Goal: Transaction & Acquisition: Purchase product/service

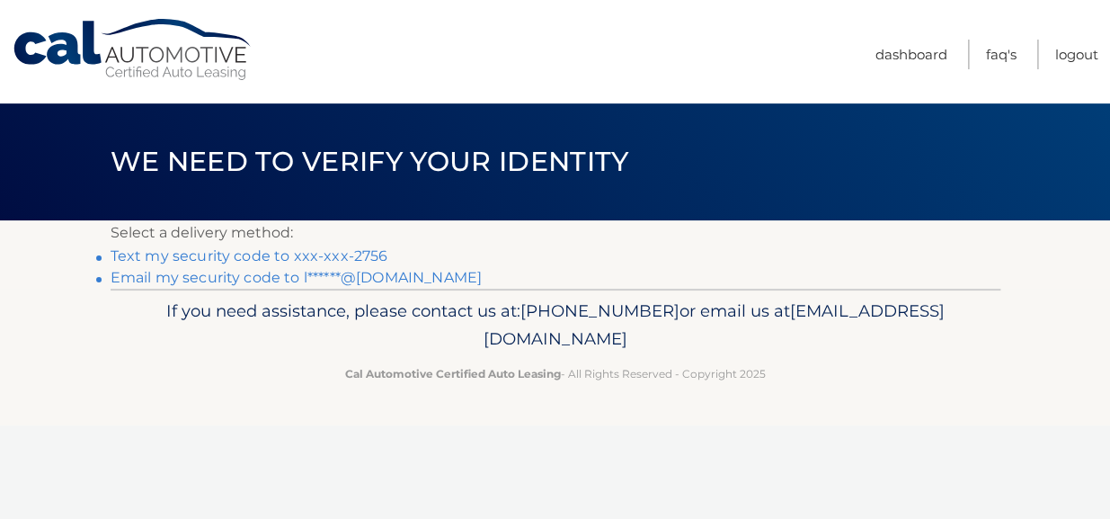
click at [206, 256] on link "Text my security code to xxx-xxx-2756" at bounding box center [250, 255] width 278 height 17
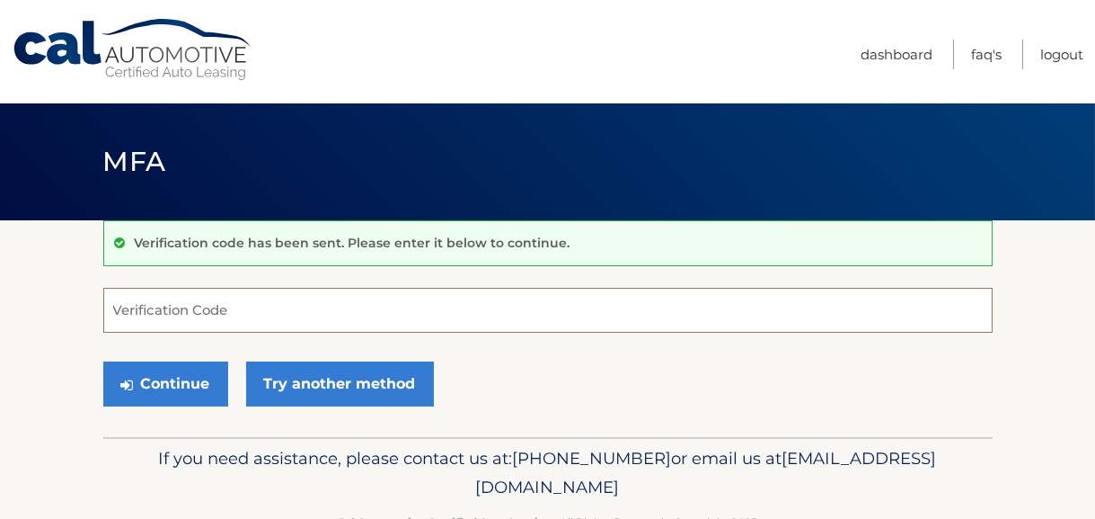
click at [208, 302] on input "Verification Code" at bounding box center [548, 310] width 890 height 45
click at [159, 316] on input "Verification Code" at bounding box center [548, 310] width 890 height 45
paste input "808519"
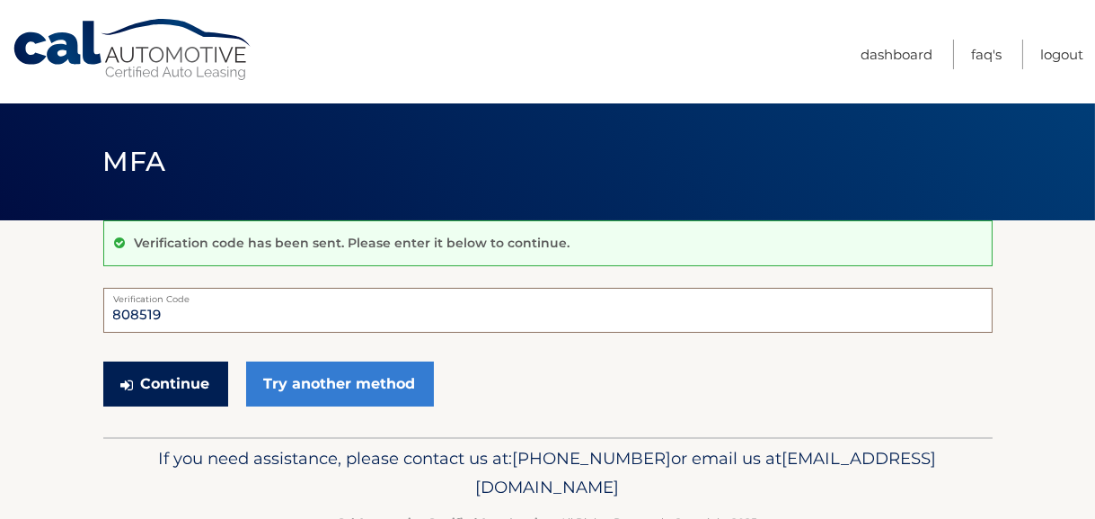
type input "808519"
click at [160, 380] on button "Continue" at bounding box center [165, 383] width 125 height 45
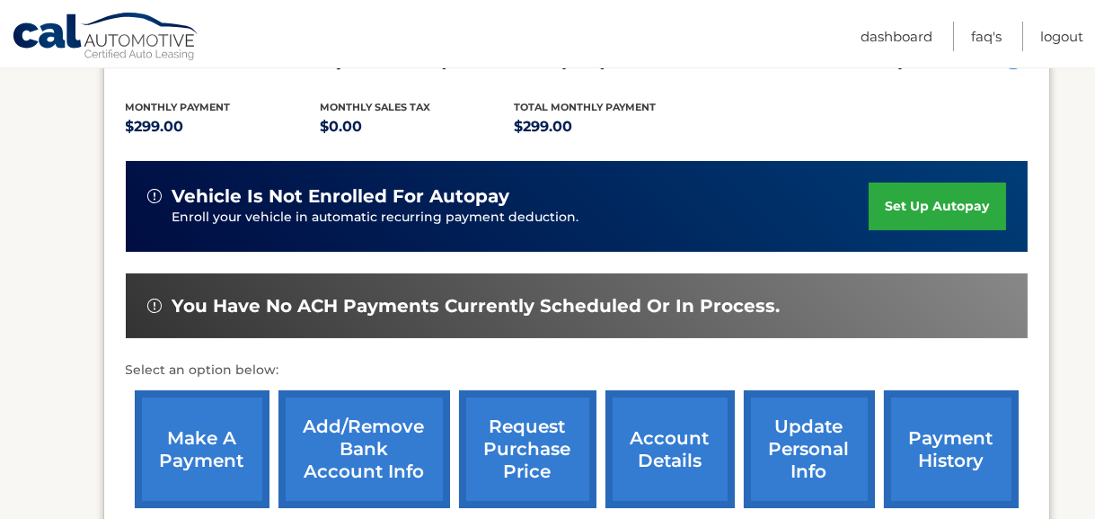
scroll to position [449, 0]
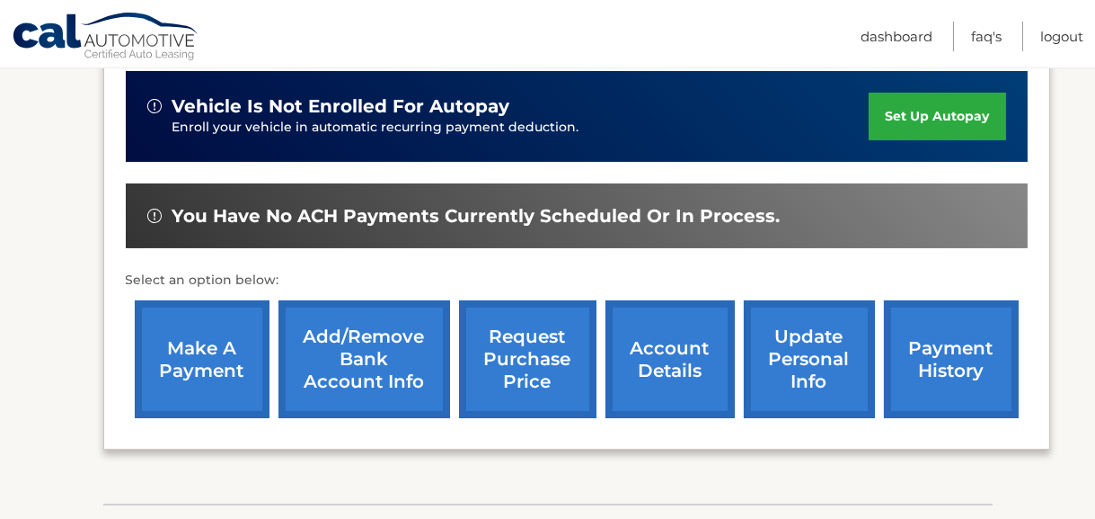
click at [940, 359] on link "payment history" at bounding box center [951, 359] width 135 height 118
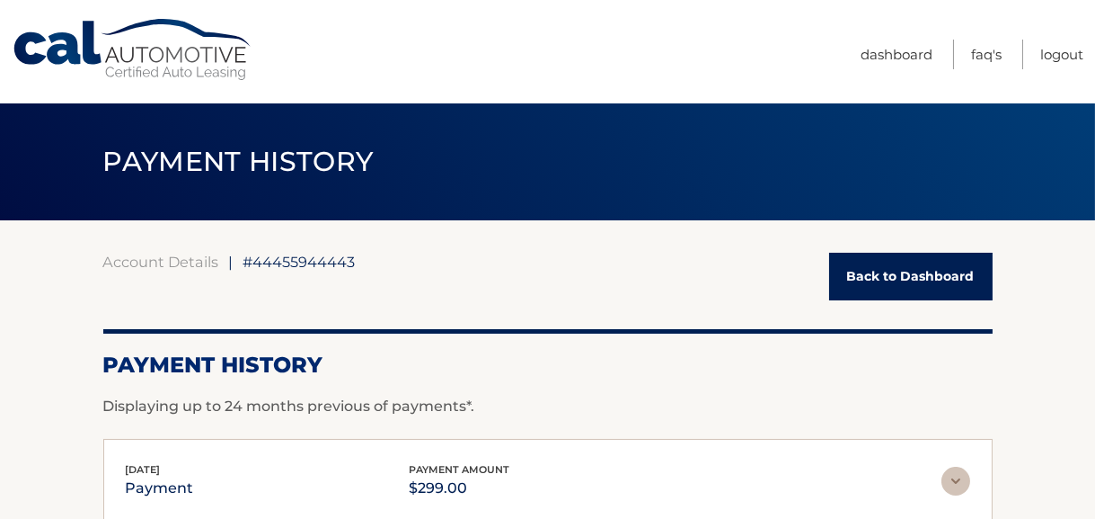
click at [927, 268] on link "Back to Dashboard" at bounding box center [911, 277] width 164 height 48
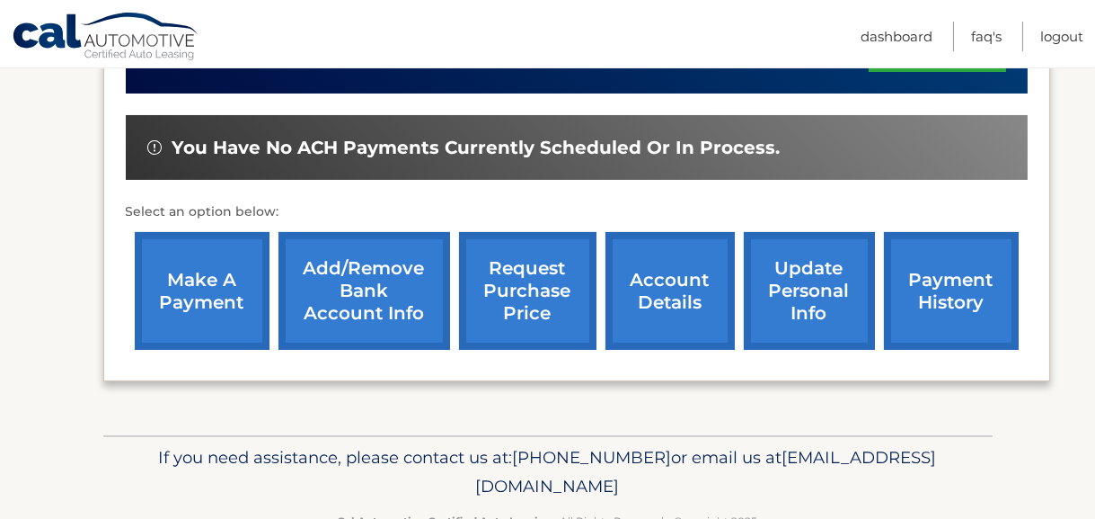
scroll to position [539, 0]
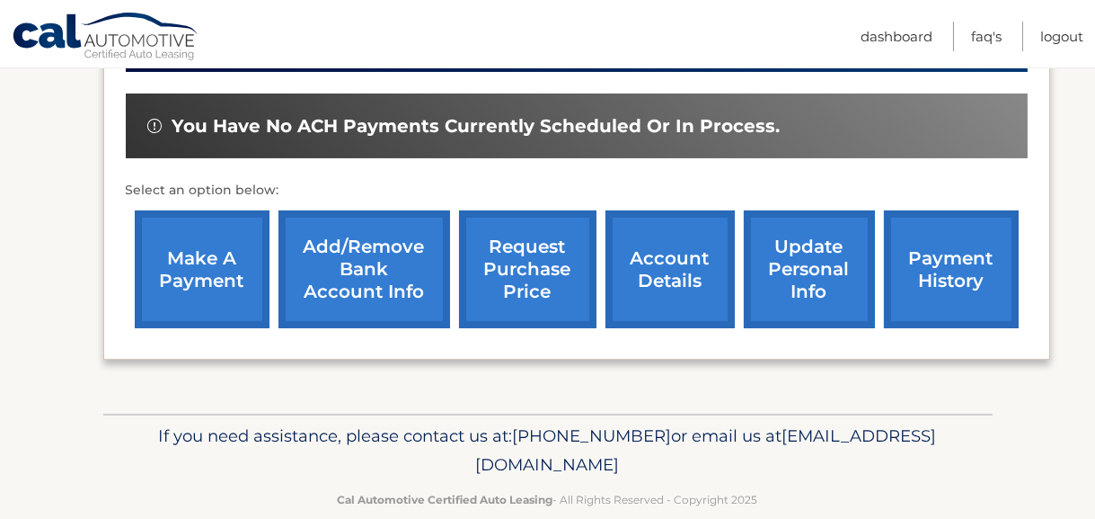
click at [214, 267] on link "make a payment" at bounding box center [202, 269] width 135 height 118
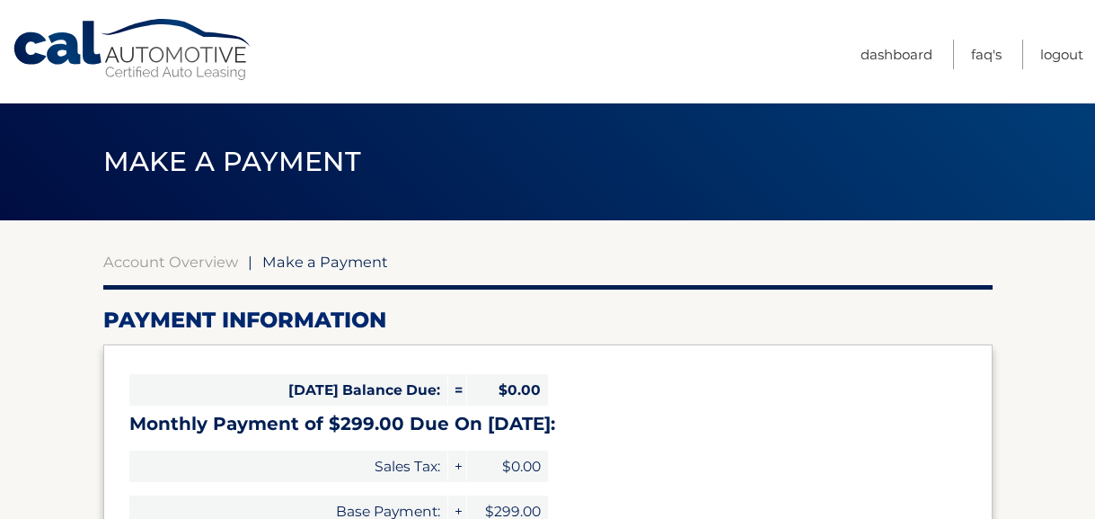
select select "N2E2NTk1YjktODkzOS00OGI0LThhZTgtZjY1ODQxZDBkYzgy"
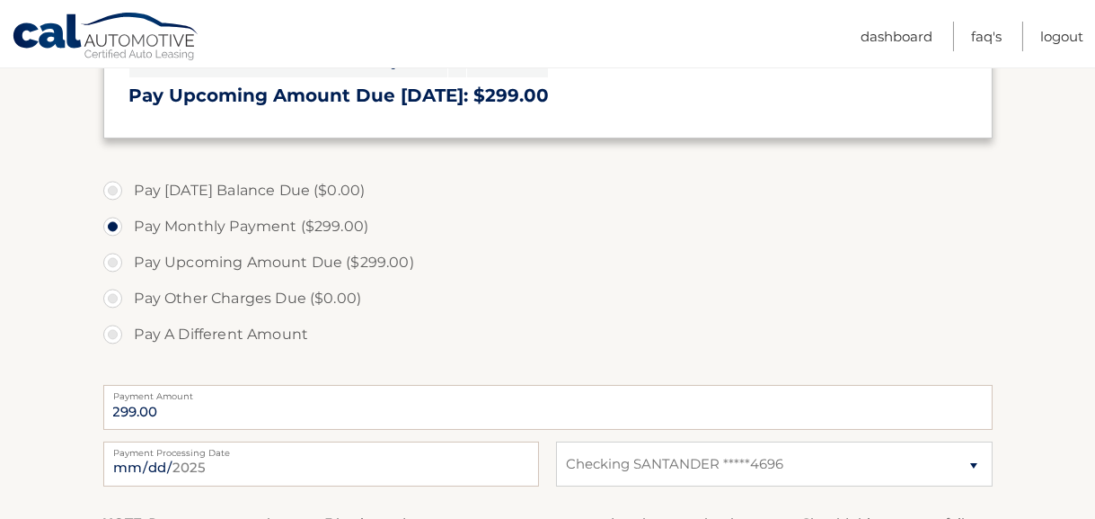
scroll to position [359, 0]
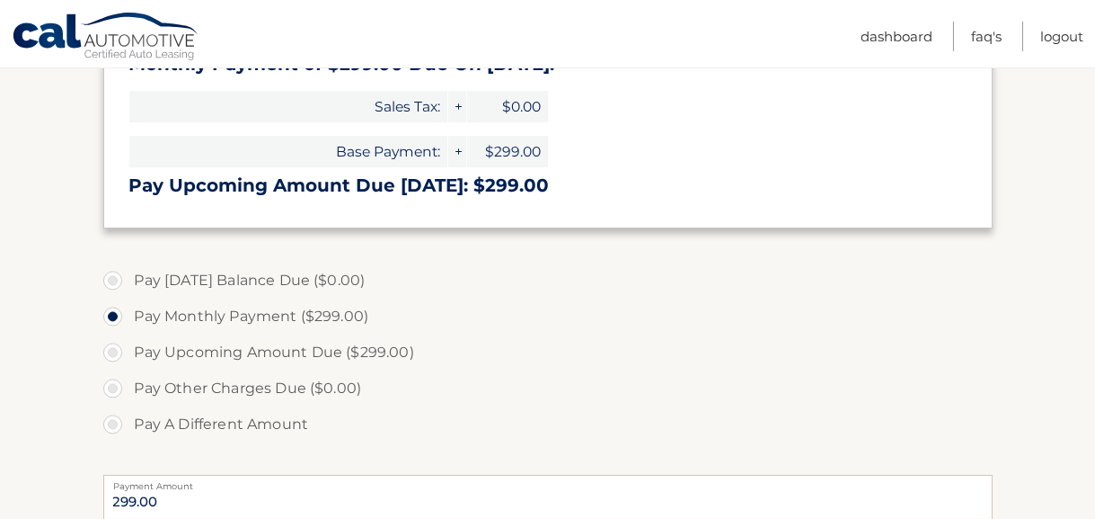
click at [114, 348] on label "Pay Upcoming Amount Due ($299.00)" at bounding box center [548, 352] width 890 height 36
click at [114, 348] on input "Pay Upcoming Amount Due ($299.00)" at bounding box center [120, 348] width 18 height 29
radio input "true"
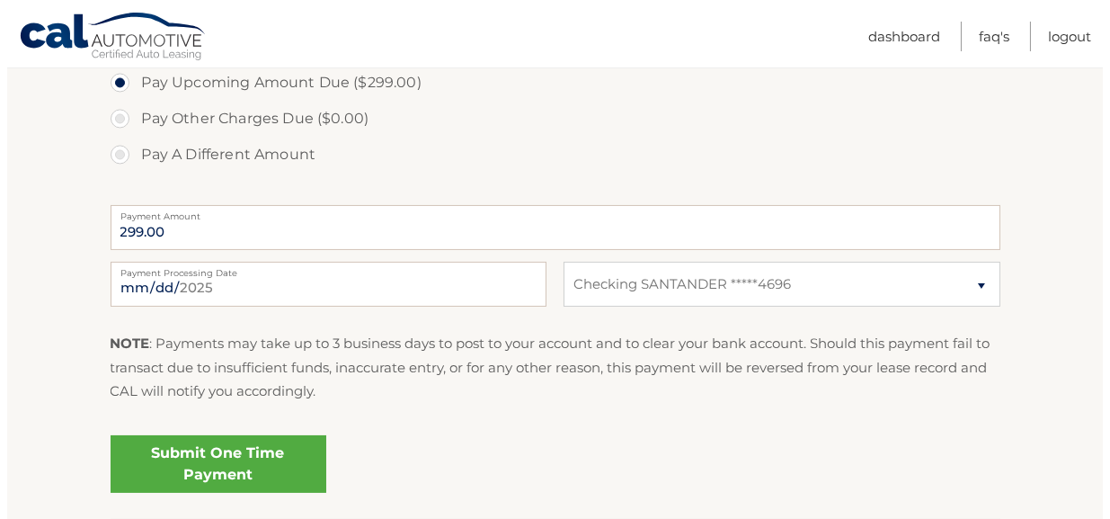
scroll to position [719, 0]
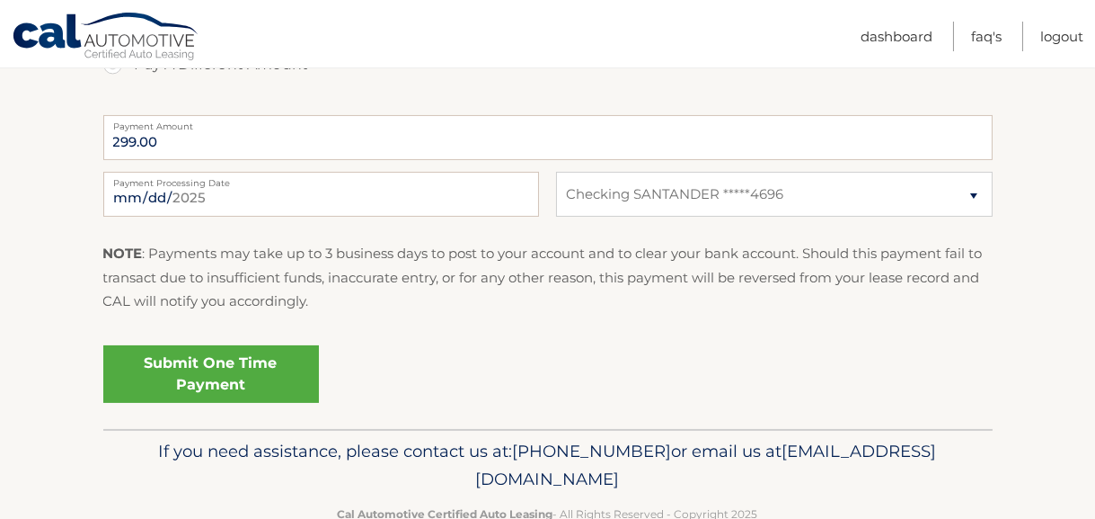
click at [236, 374] on link "Submit One Time Payment" at bounding box center [211, 374] width 216 height 58
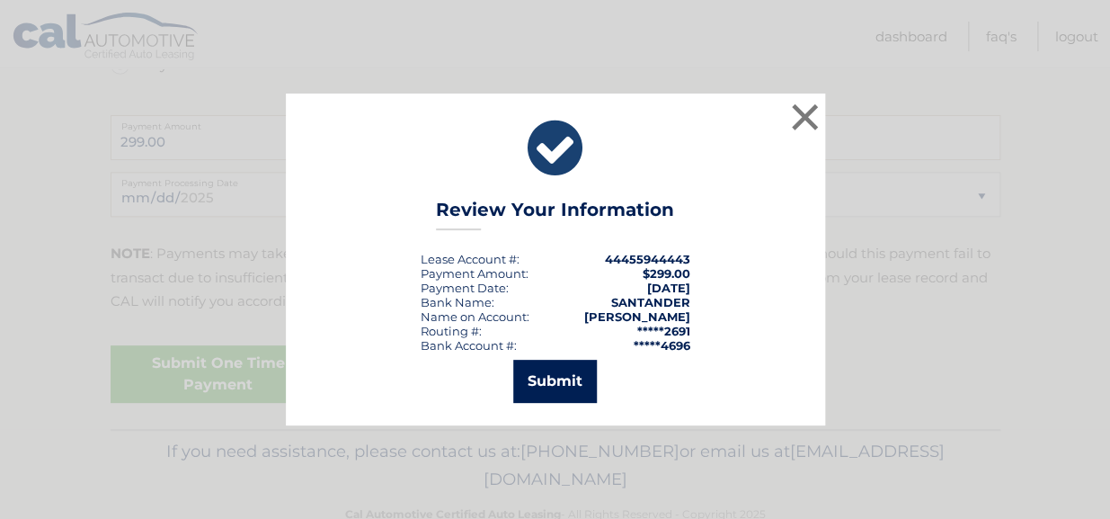
click at [545, 385] on button "Submit" at bounding box center [555, 380] width 84 height 43
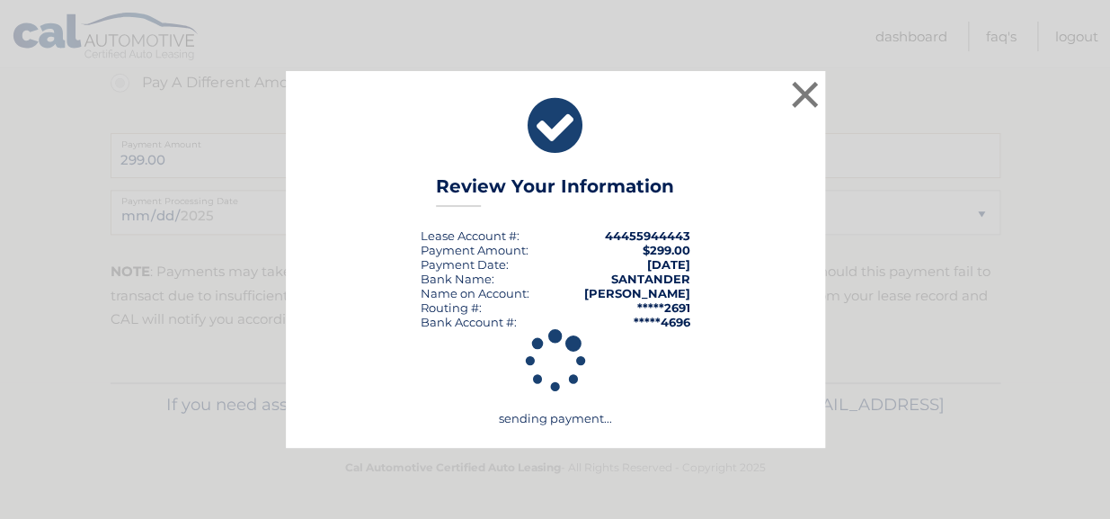
scroll to position [700, 0]
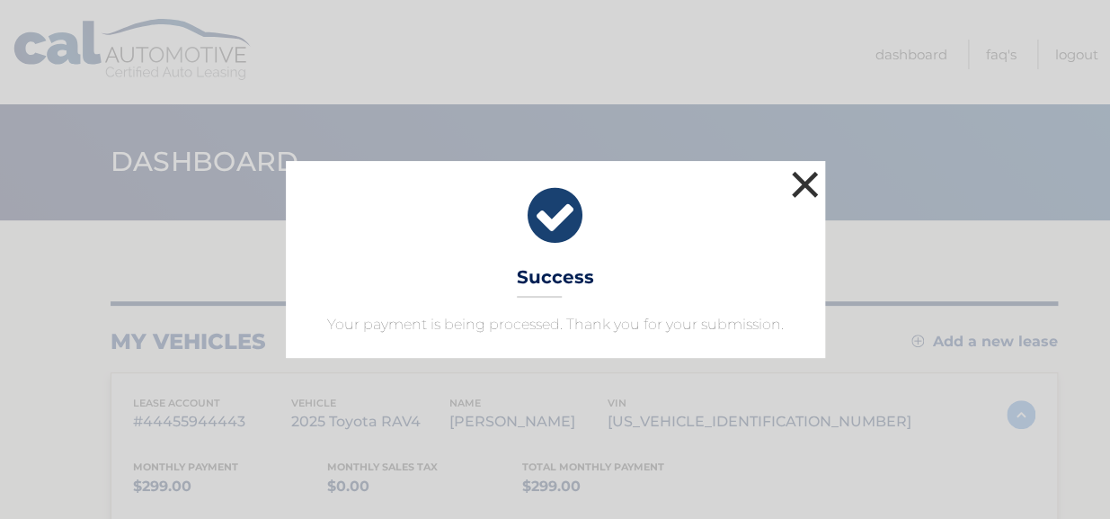
click at [800, 195] on button "×" at bounding box center [805, 184] width 36 height 36
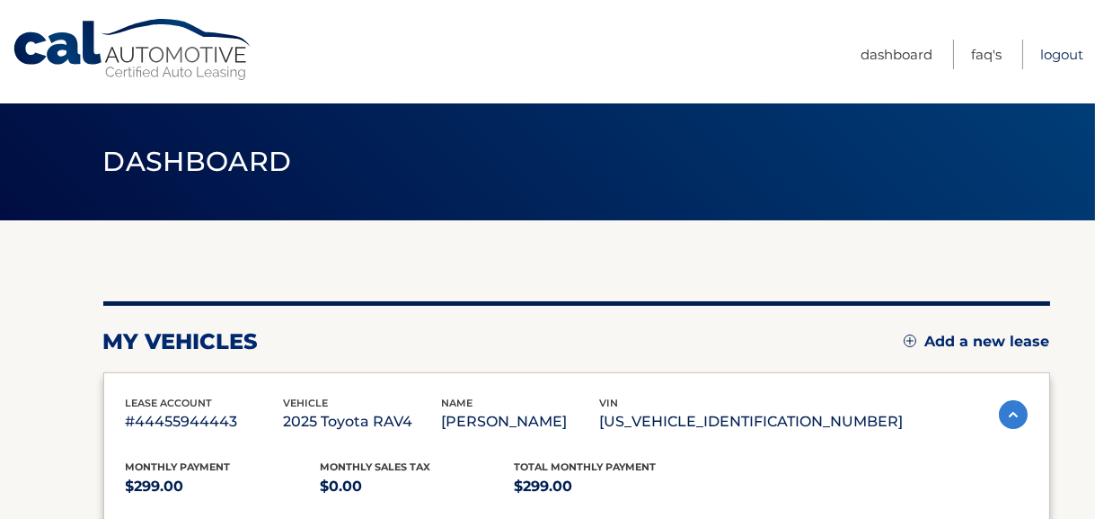
click at [1056, 54] on link "Logout" at bounding box center [1062, 55] width 43 height 30
